Goal: Communication & Community: Ask a question

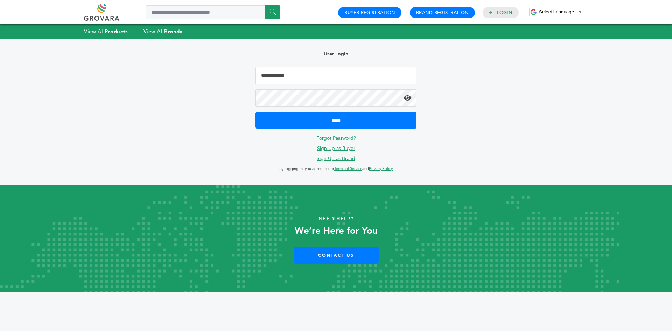
type input "**********"
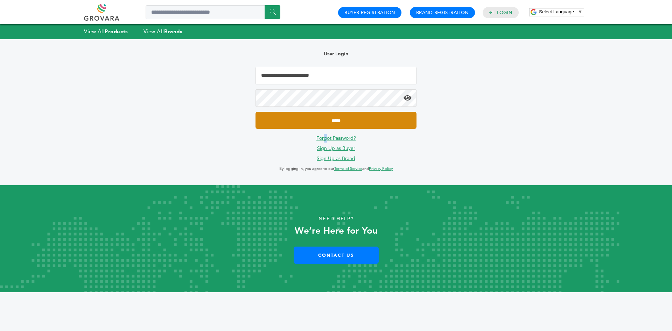
drag, startPoint x: 325, startPoint y: 132, endPoint x: 318, endPoint y: 123, distance: 10.5
click at [325, 132] on div "**********" at bounding box center [336, 112] width 182 height 146
click at [314, 119] on input "*****" at bounding box center [335, 120] width 161 height 17
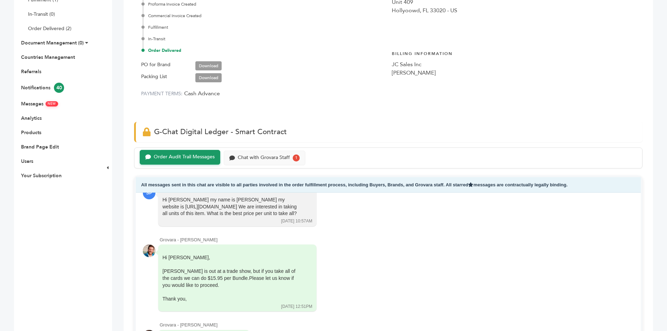
scroll to position [175, 0]
click at [265, 158] on div "Chat with Grovara Staff" at bounding box center [264, 156] width 52 height 6
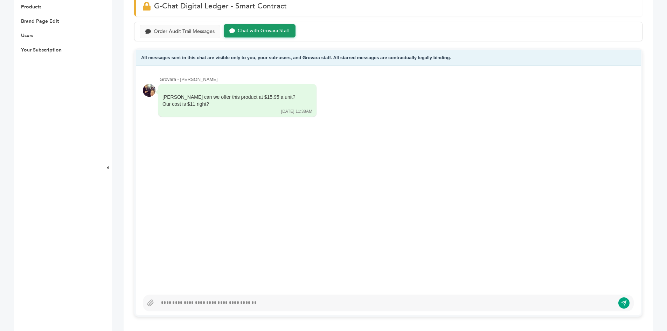
scroll to position [490, 0]
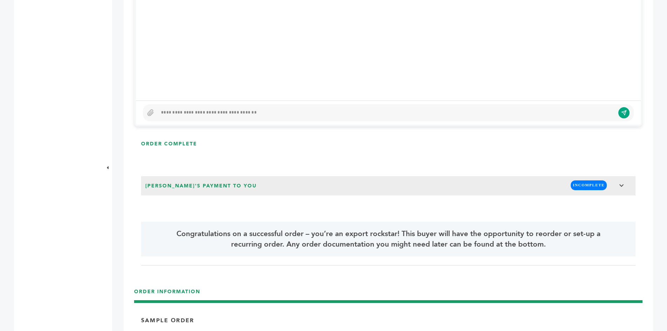
click at [194, 116] on div at bounding box center [385, 112] width 457 height 8
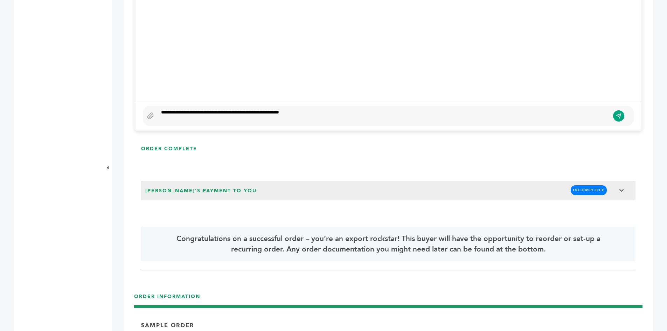
scroll to position [478, 0]
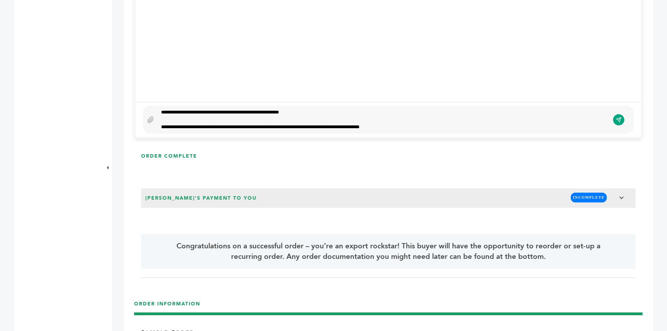
click at [208, 121] on div "**********" at bounding box center [383, 119] width 452 height 22
click at [202, 125] on div "**********" at bounding box center [383, 119] width 452 height 22
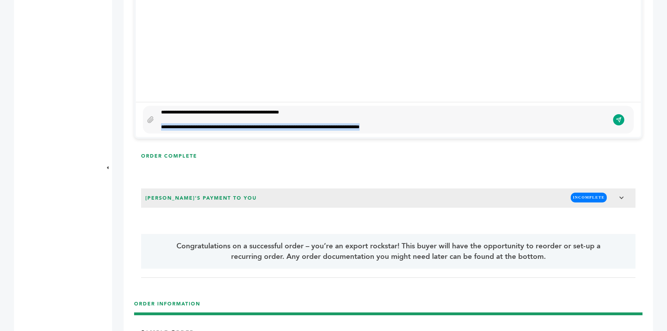
click at [202, 125] on div "**********" at bounding box center [383, 119] width 452 height 22
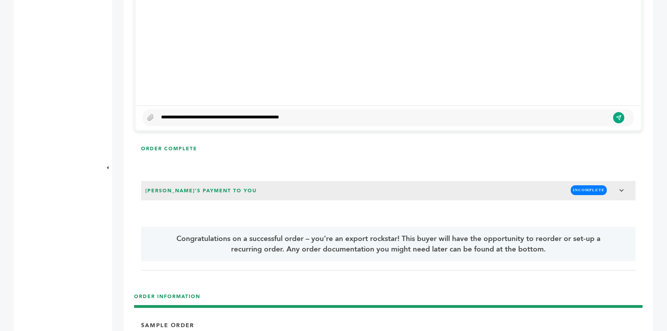
scroll to position [490, 0]
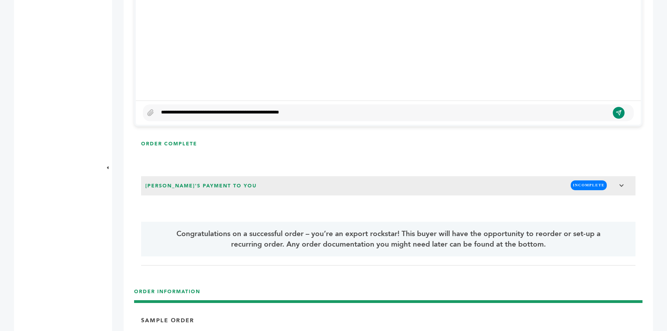
click at [617, 112] on icon "submit" at bounding box center [619, 113] width 6 height 6
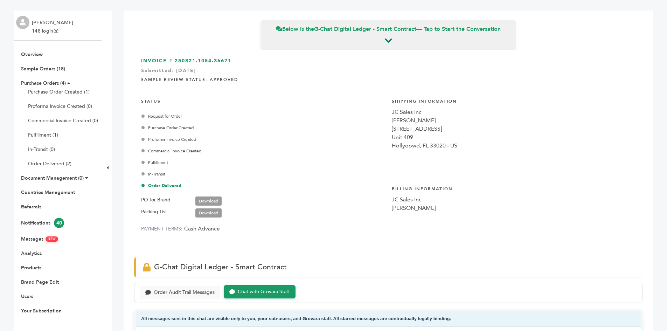
scroll to position [0, 0]
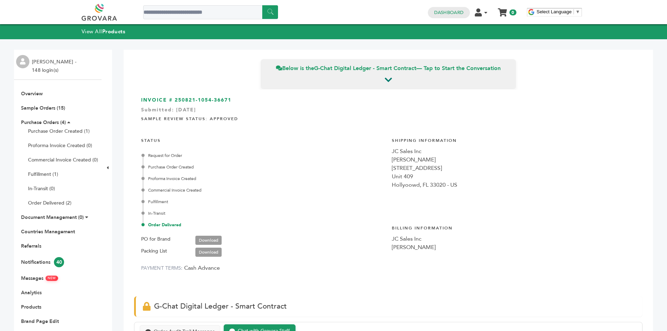
click at [101, 12] on link at bounding box center [107, 12] width 51 height 17
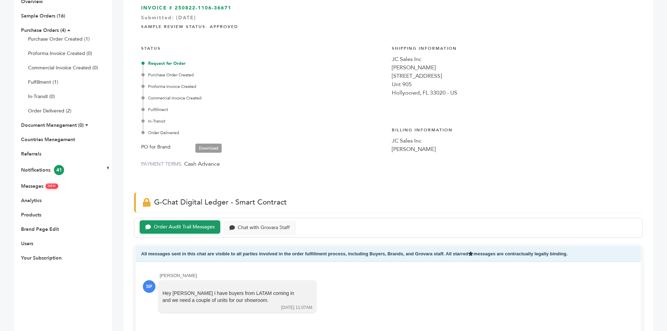
scroll to position [175, 0]
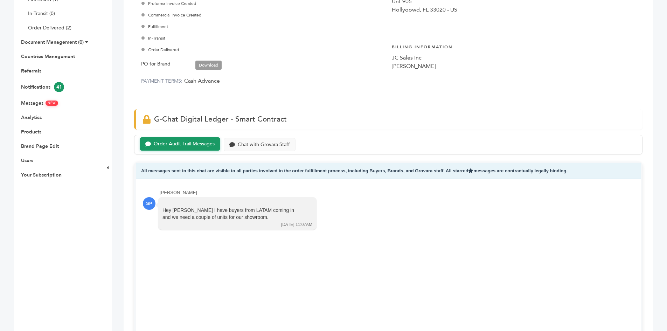
click at [206, 64] on link "Download" at bounding box center [208, 65] width 26 height 9
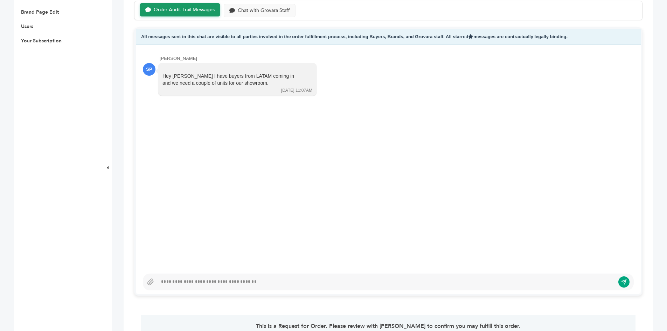
scroll to position [315, 0]
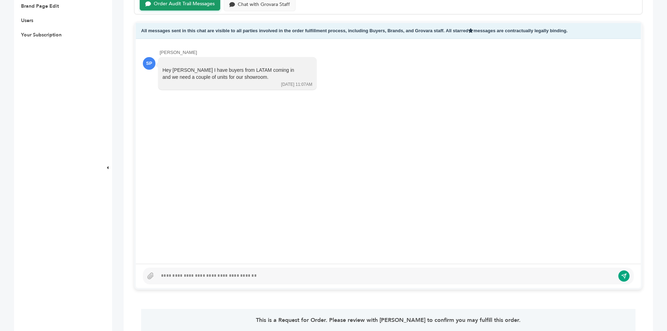
click at [200, 278] on div at bounding box center [385, 276] width 457 height 8
drag, startPoint x: 400, startPoint y: 275, endPoint x: 65, endPoint y: 289, distance: 335.9
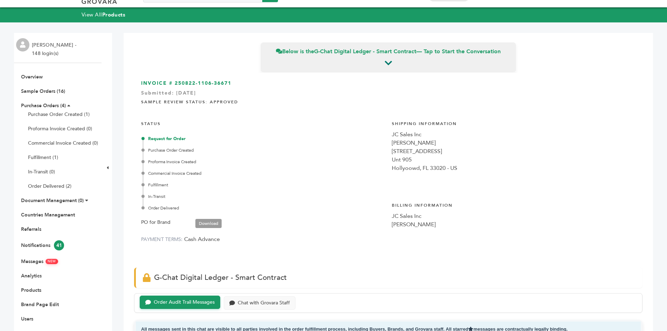
scroll to position [0, 0]
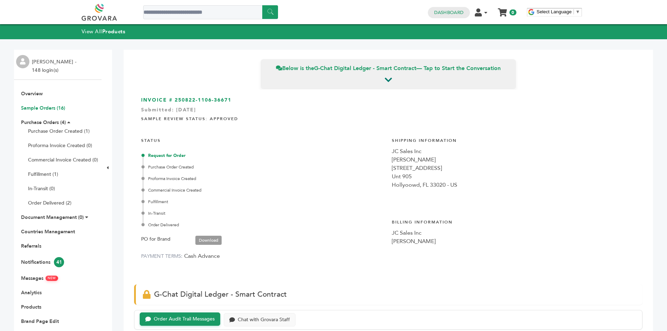
click at [31, 107] on link "Sample Orders (16)" at bounding box center [43, 108] width 44 height 7
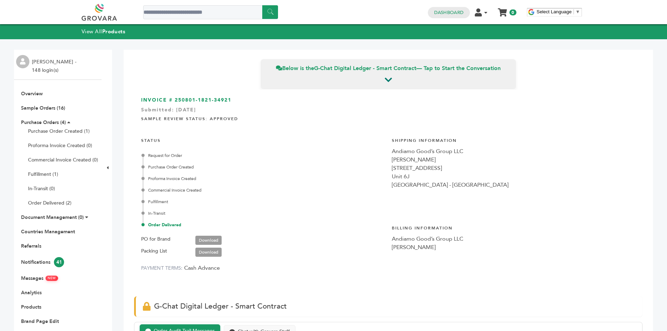
scroll to position [764, 0]
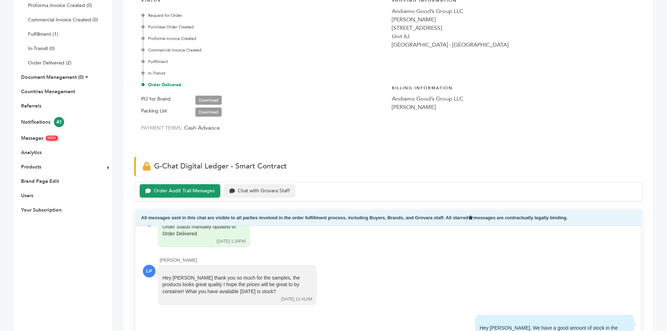
click at [256, 191] on div "Chat with Grovara Staff" at bounding box center [264, 191] width 52 height 6
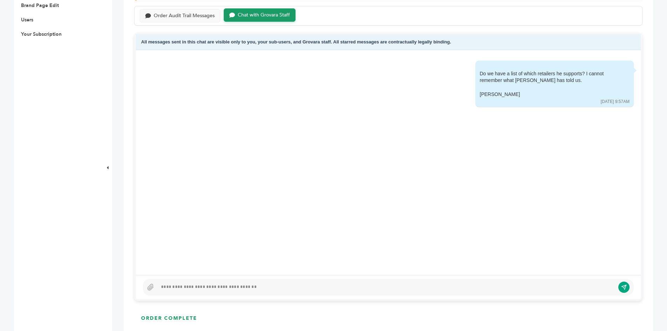
scroll to position [385, 0]
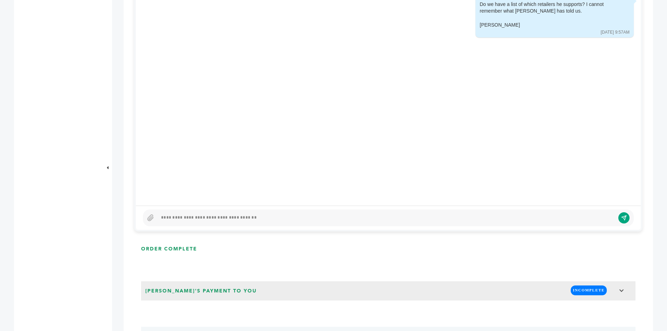
click at [224, 222] on div at bounding box center [385, 217] width 457 height 8
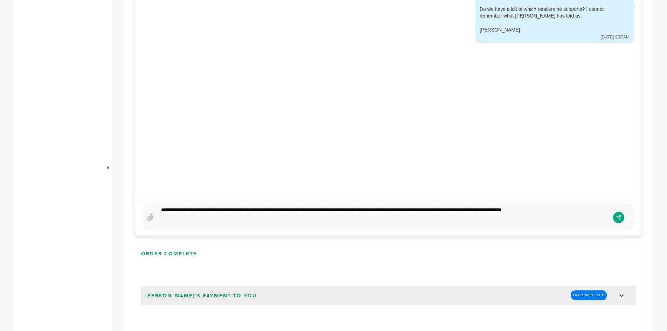
scroll to position [373, 0]
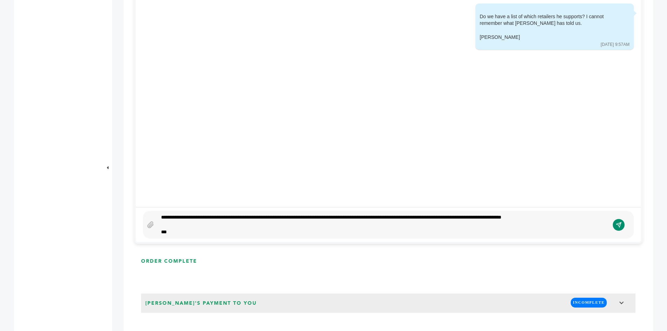
click at [617, 225] on icon "submit" at bounding box center [619, 225] width 6 height 6
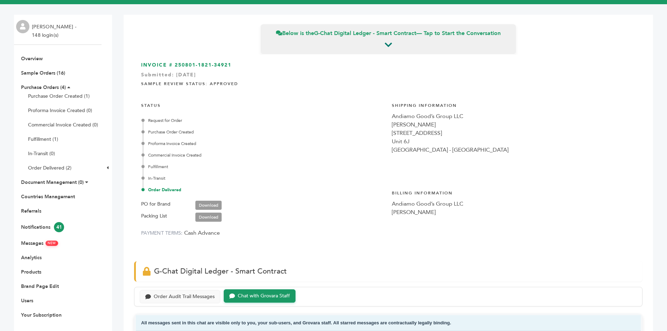
scroll to position [0, 0]
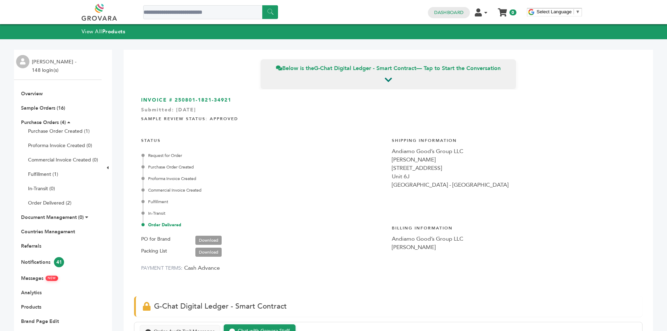
drag, startPoint x: 99, startPoint y: 18, endPoint x: 95, endPoint y: 17, distance: 4.0
click at [99, 18] on link at bounding box center [107, 12] width 51 height 17
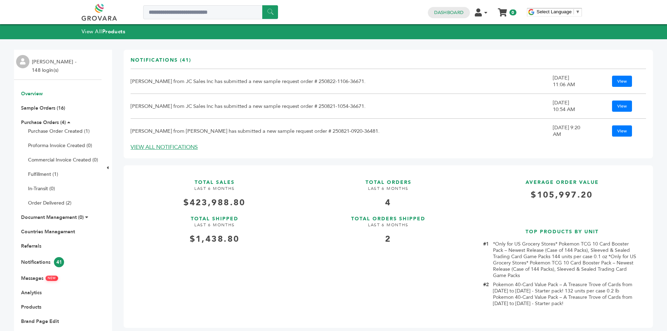
click at [30, 97] on ul "Overview Sample Orders (16) Purchase Orders (4) Purchase Order Created (1) Prof…" at bounding box center [57, 221] width 87 height 263
